Goal: Information Seeking & Learning: Understand process/instructions

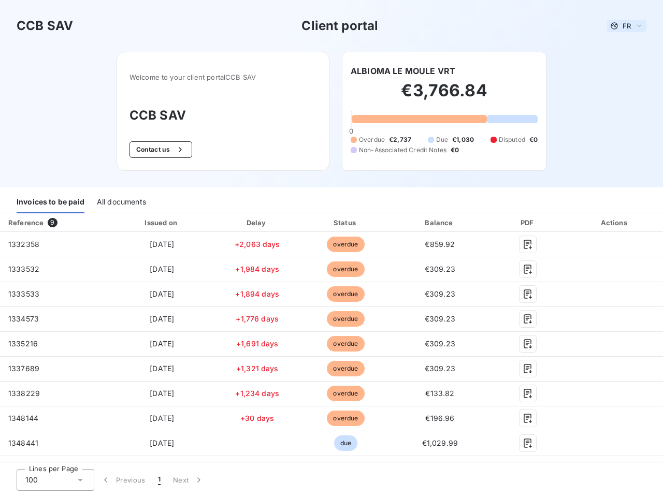
click at [623, 26] on span "FR" at bounding box center [627, 26] width 8 height 8
click at [155, 150] on button "Contact us" at bounding box center [161, 149] width 63 height 17
click at [50, 203] on div "Invoices to be paid" at bounding box center [51, 203] width 68 height 22
click at [121, 203] on div "All documents" at bounding box center [121, 203] width 49 height 22
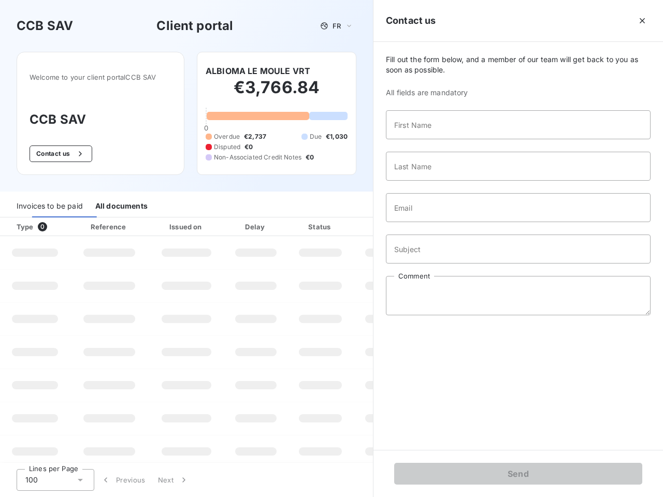
click at [54, 223] on div "Type 0" at bounding box center [39, 227] width 58 height 10
click at [160, 223] on div "Issued on" at bounding box center [187, 227] width 72 height 10
click at [253, 223] on div "Delay" at bounding box center [255, 227] width 59 height 10
click at [341, 223] on div at bounding box center [346, 227] width 10 height 10
click at [434, 223] on div "Fill out the form below, and a member of our team will get back to you as soon …" at bounding box center [519, 246] width 290 height 408
